Goal: Transaction & Acquisition: Book appointment/travel/reservation

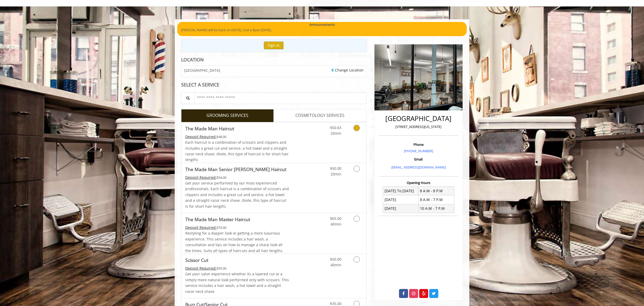
scroll to position [26, 0]
click at [298, 133] on link "Discounted Price" at bounding box center [304, 142] width 31 height 41
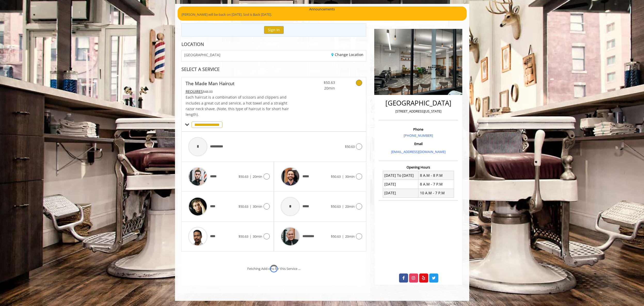
scroll to position [63, 0]
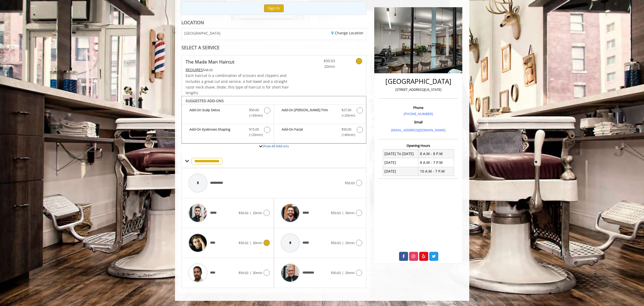
click at [252, 244] on span "$50.63 | 30min" at bounding box center [251, 242] width 24 height 5
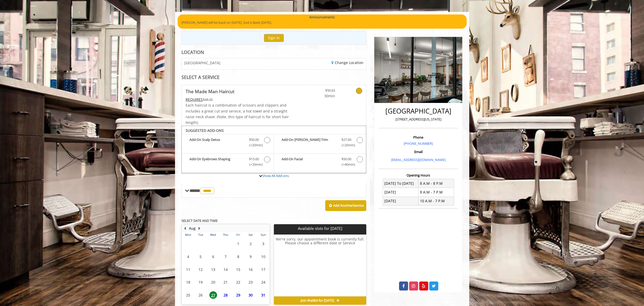
scroll to position [57, 0]
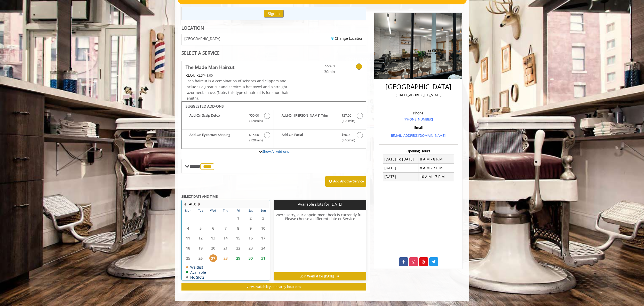
click at [198, 203] on div "Aug" at bounding box center [192, 204] width 19 height 7
click at [198, 203] on button "Next Month" at bounding box center [200, 204] width 4 height 6
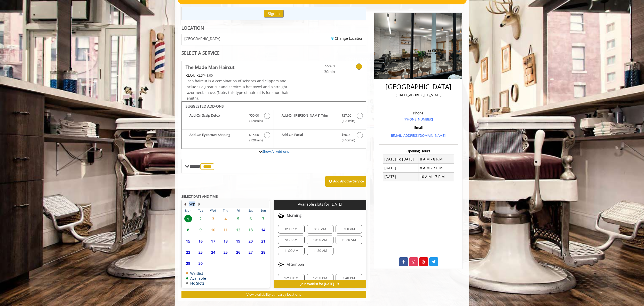
click at [186, 205] on button "Previous Month" at bounding box center [185, 204] width 4 height 6
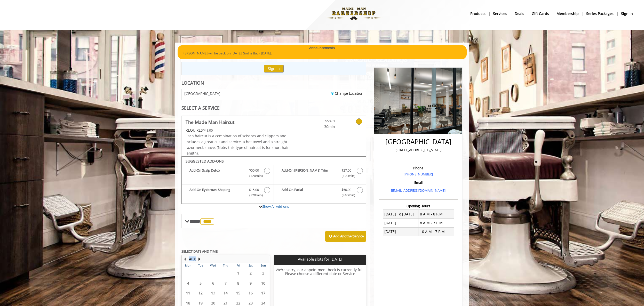
scroll to position [0, 0]
